Goal: Navigation & Orientation: Go to known website

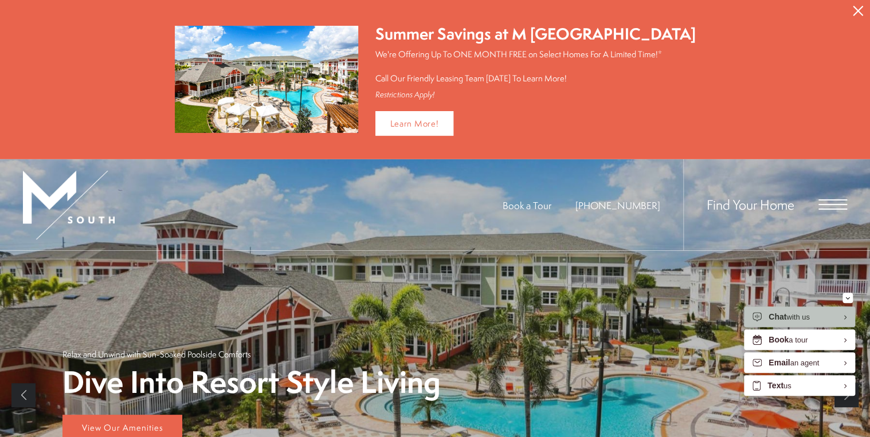
click at [858, 12] on icon "Close Alert" at bounding box center [857, 11] width 10 height 10
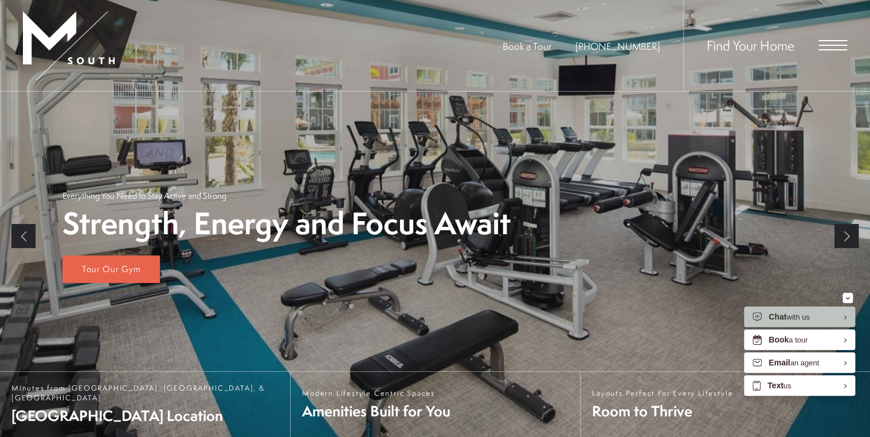
click at [827, 45] on span "Open Menu" at bounding box center [832, 45] width 29 height 1
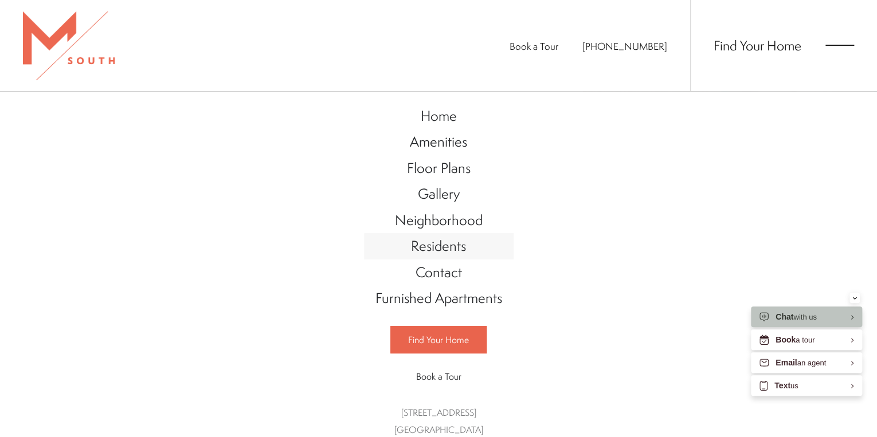
click at [423, 237] on span "Residents" at bounding box center [438, 245] width 55 height 19
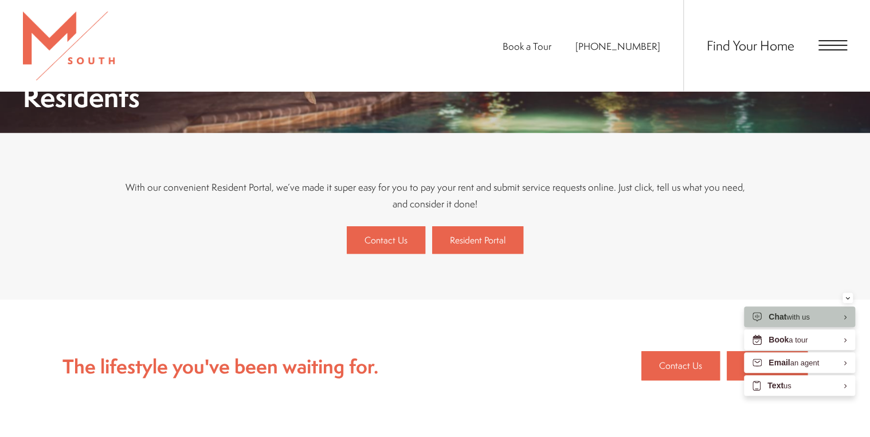
scroll to position [204, 0]
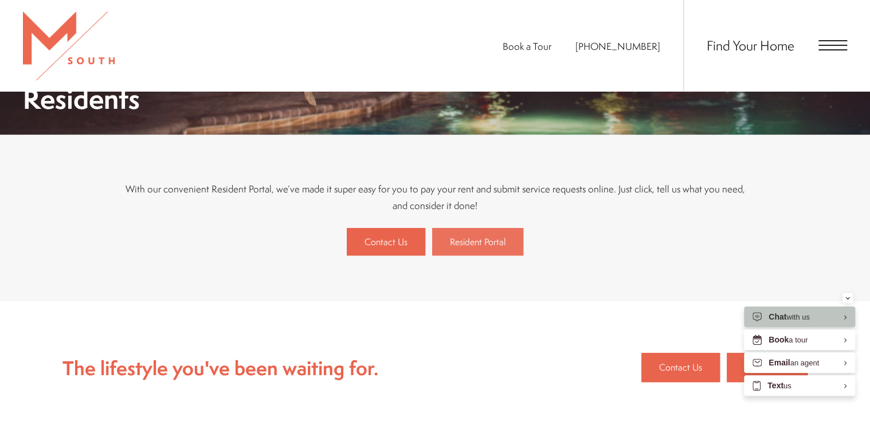
click at [495, 243] on span "Resident Portal" at bounding box center [478, 241] width 56 height 13
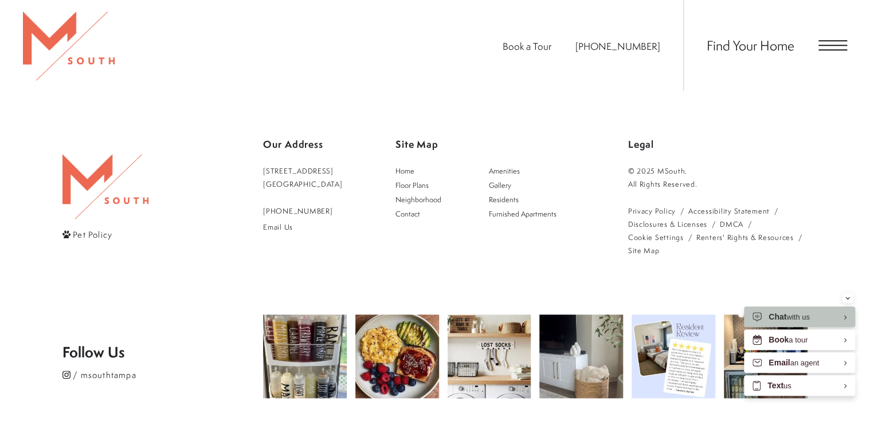
scroll to position [630, 0]
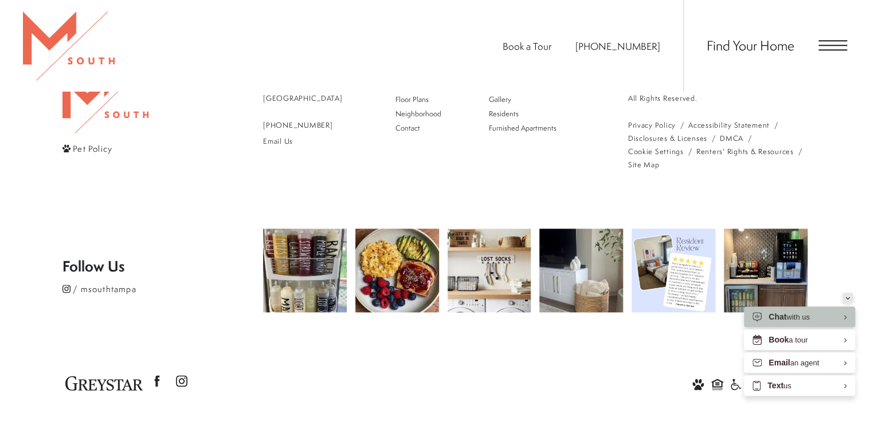
click at [846, 298] on icon "Minimize" at bounding box center [847, 298] width 5 height 3
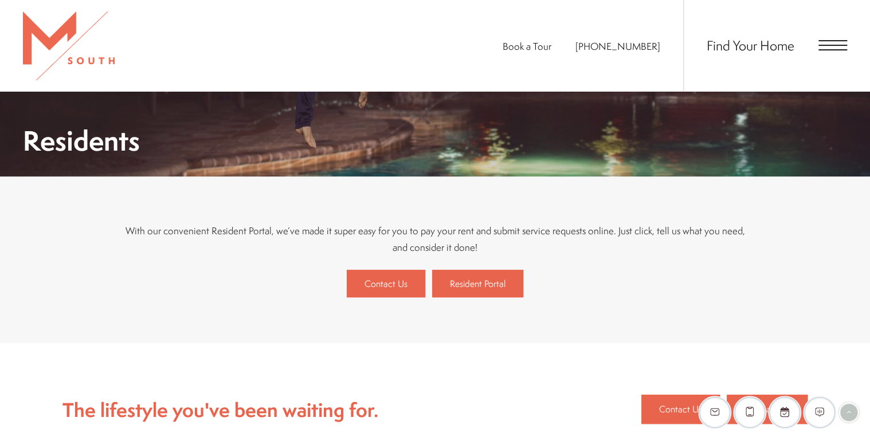
scroll to position [143, 0]
